Goal: Task Accomplishment & Management: Complete application form

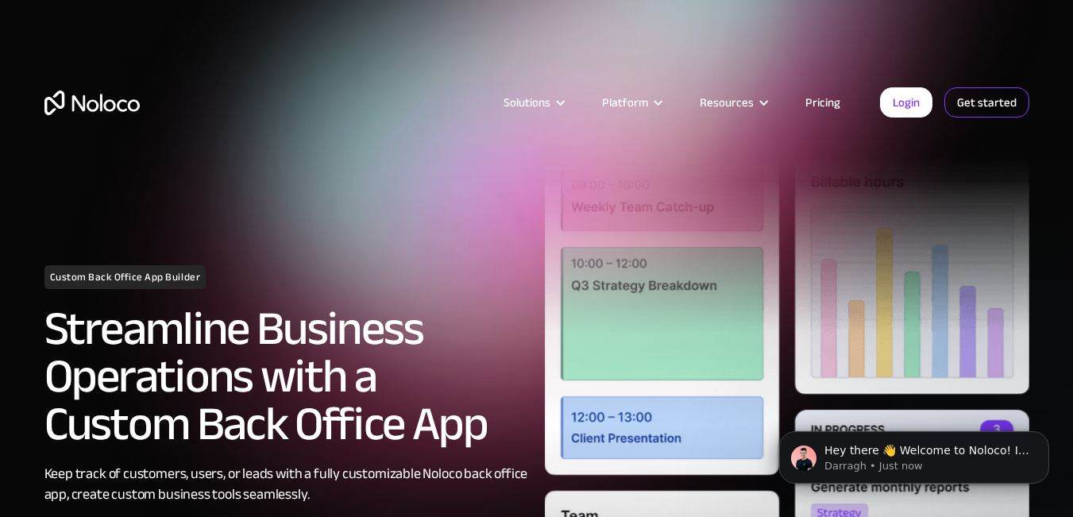
click at [963, 95] on link "Get started" at bounding box center [987, 102] width 85 height 30
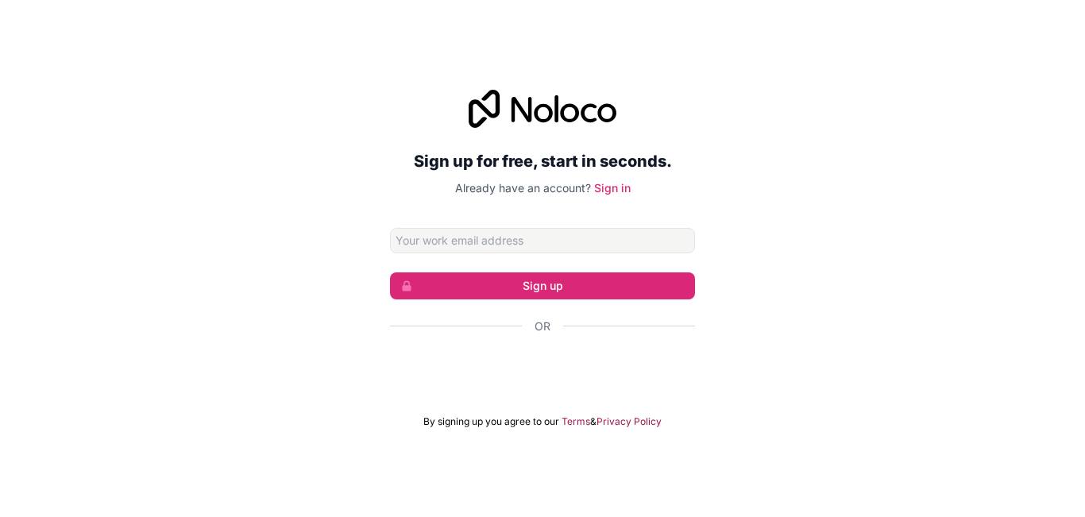
click at [738, 37] on div "Sign up for free, start in seconds. Already have an account? Sign in Sign up Or…" at bounding box center [542, 258] width 1085 height 517
click at [560, 234] on input "Email address" at bounding box center [542, 240] width 305 height 25
click at [630, 193] on p "Already have an account? Sign in" at bounding box center [542, 188] width 305 height 16
click at [622, 190] on link "Sign in" at bounding box center [612, 188] width 37 height 14
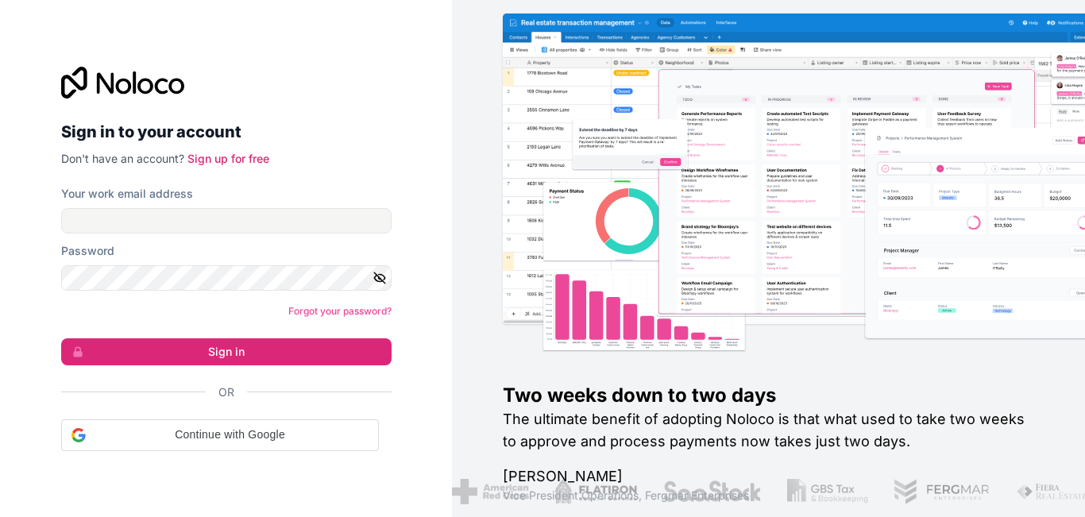
click at [273, 238] on form "Your work email address Password Forgot your password? Sign in Or Continue with…" at bounding box center [226, 318] width 331 height 265
